Goal: Task Accomplishment & Management: Use online tool/utility

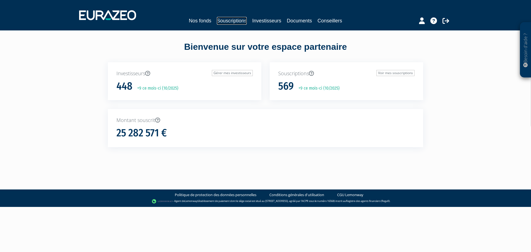
click at [230, 19] on link "Souscriptions" at bounding box center [232, 21] width 30 height 8
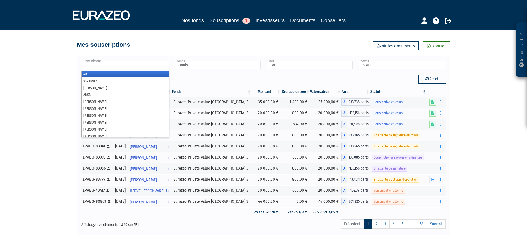
click at [122, 66] on input "text" at bounding box center [126, 65] width 86 height 8
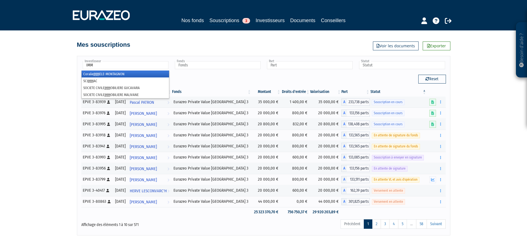
type input "IMM"
click at [119, 73] on li "[PERSON_NAME] ELE-MONTAGNON" at bounding box center [125, 73] width 87 height 7
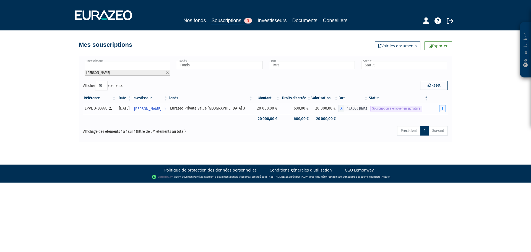
click at [442, 107] on icon "button" at bounding box center [442, 109] width 1 height 4
click at [429, 117] on link "Envoyer à signer" at bounding box center [428, 118] width 32 height 9
